Goal: Find specific page/section: Find specific page/section

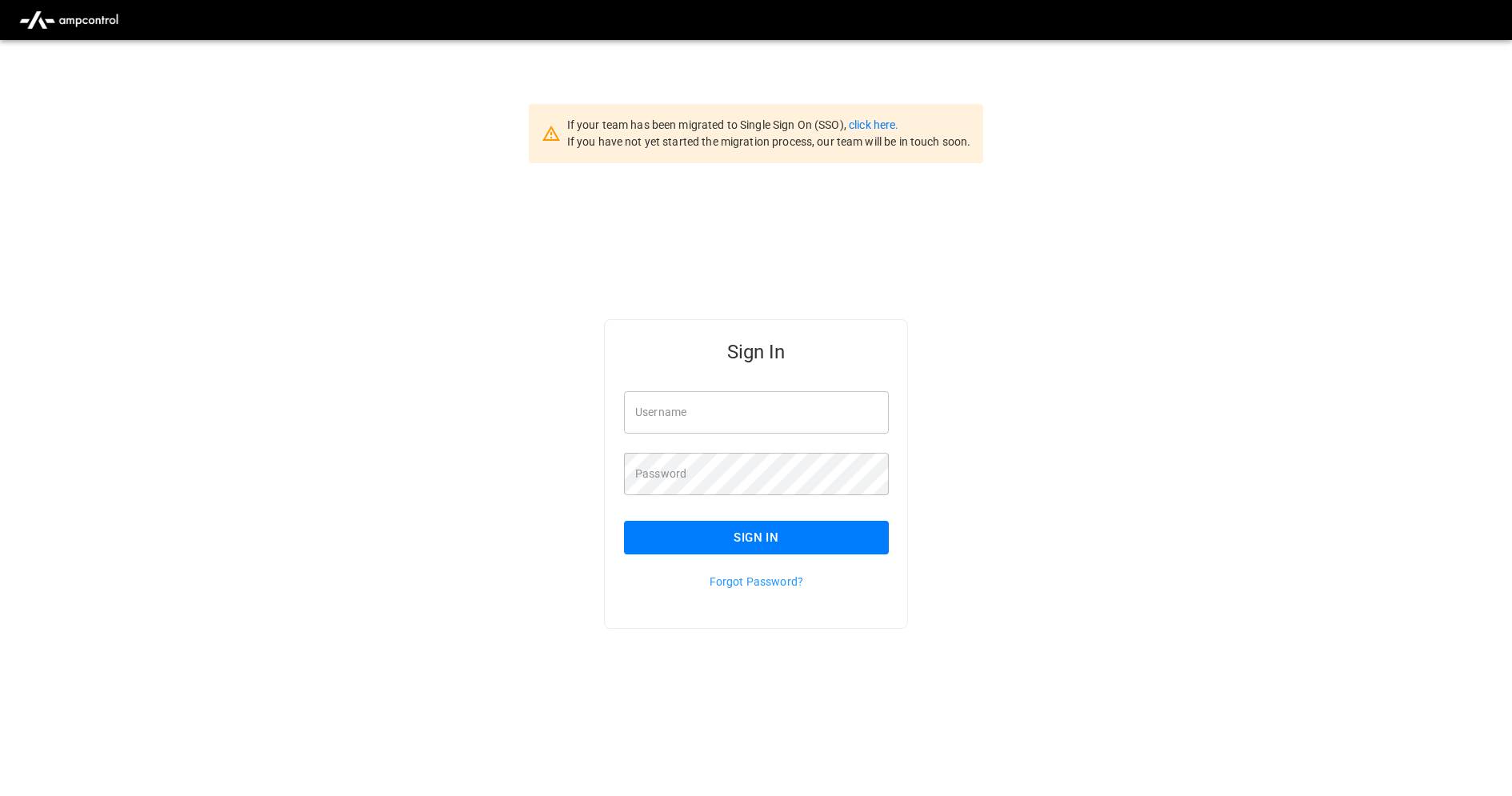
type input "**********"
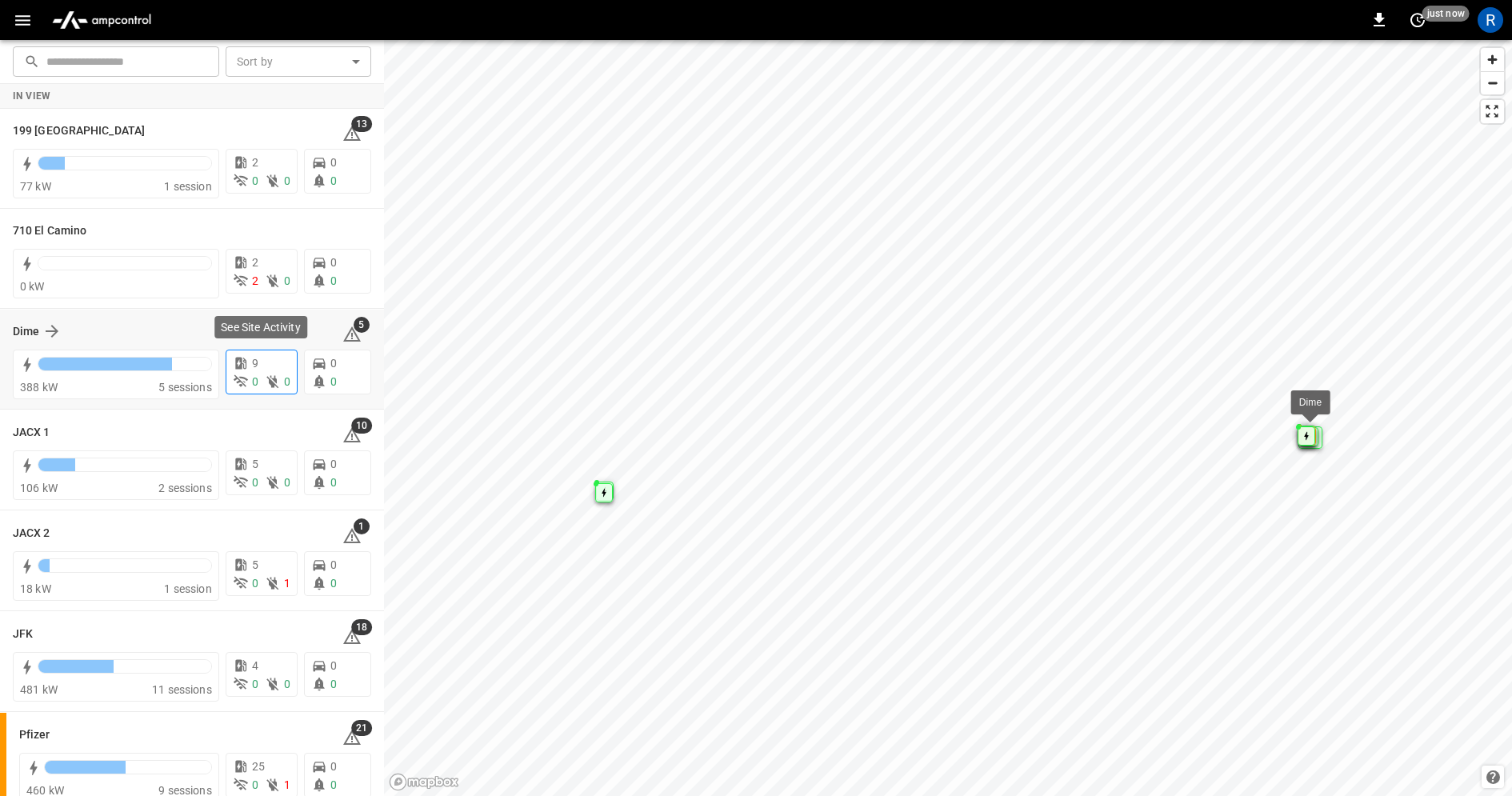
click at [264, 364] on div "9" at bounding box center [261, 363] width 58 height 17
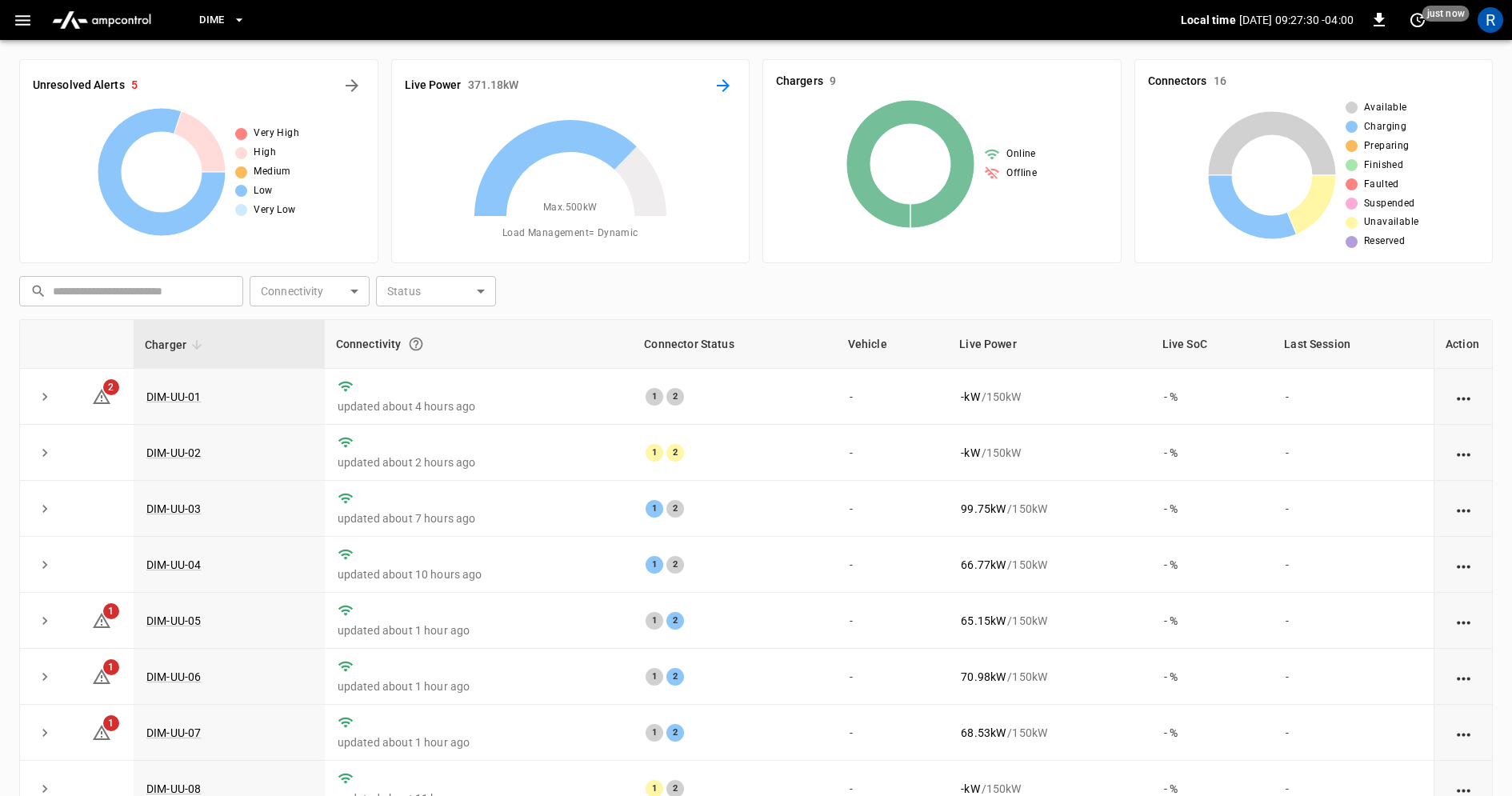
click at [727, 92] on icon "Energy Overview" at bounding box center [724, 86] width 19 height 19
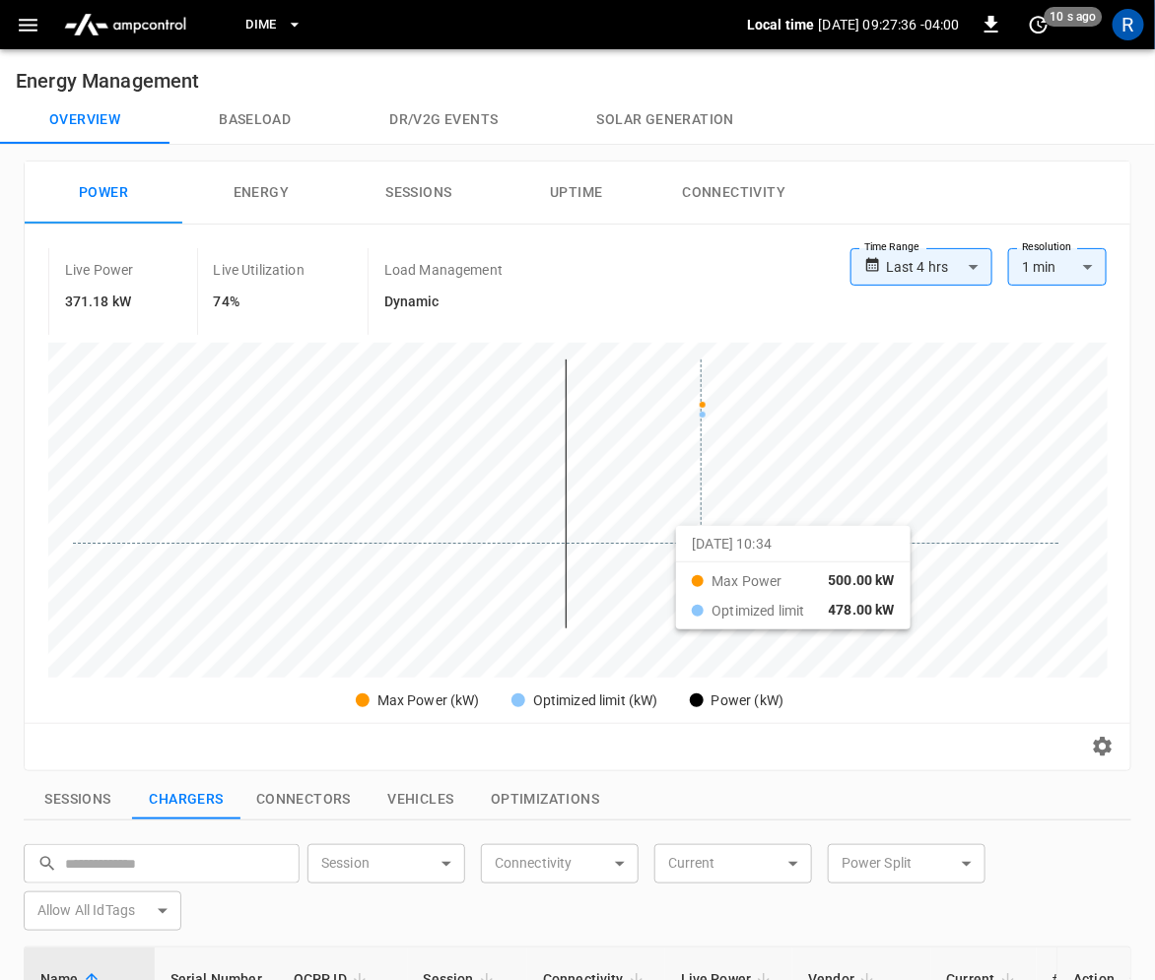
click at [700, 542] on div at bounding box center [565, 494] width 985 height 269
